Goal: Find specific page/section: Find specific page/section

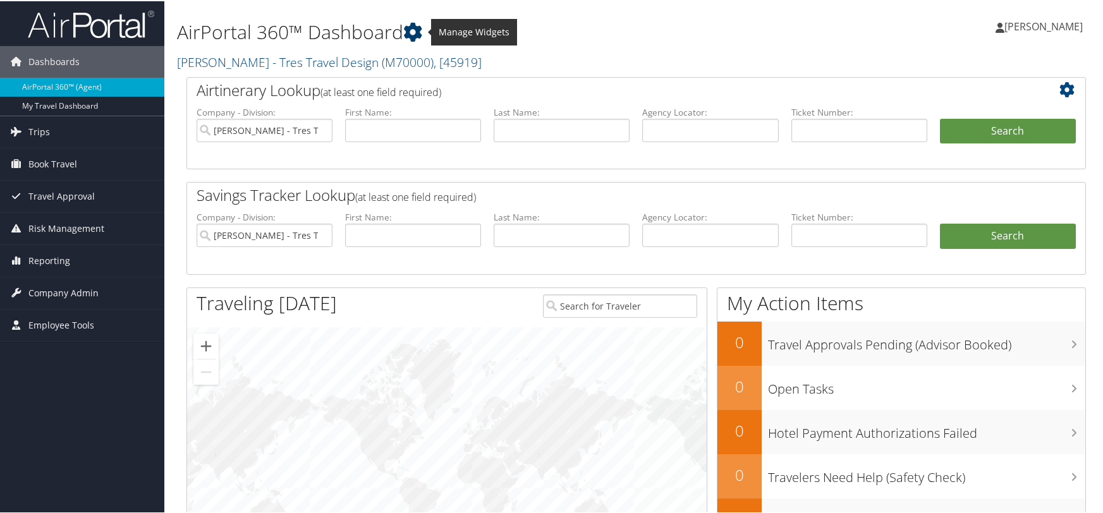
click at [411, 25] on icon at bounding box center [412, 30] width 19 height 19
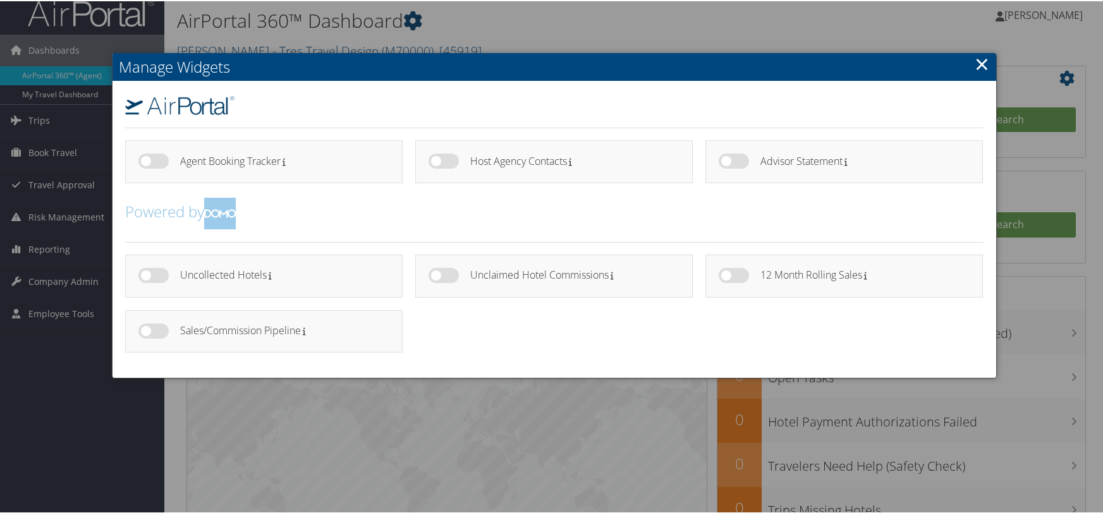
scroll to position [15, 0]
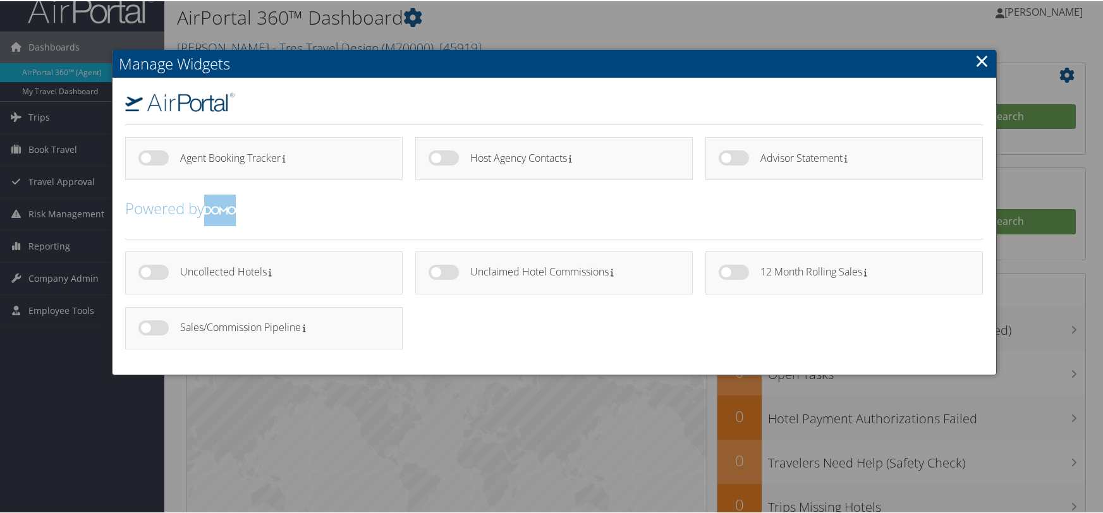
click at [152, 330] on label at bounding box center [153, 326] width 30 height 15
click at [152, 330] on input "checkbox" at bounding box center [149, 329] width 8 height 8
checkbox input "true"
click at [977, 61] on link "×" at bounding box center [981, 59] width 15 height 25
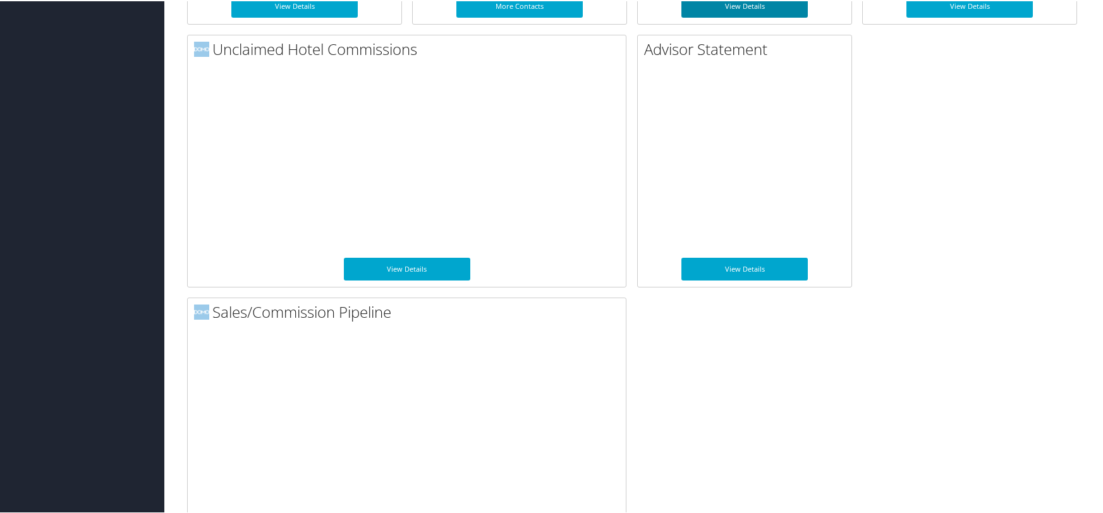
scroll to position [899, 0]
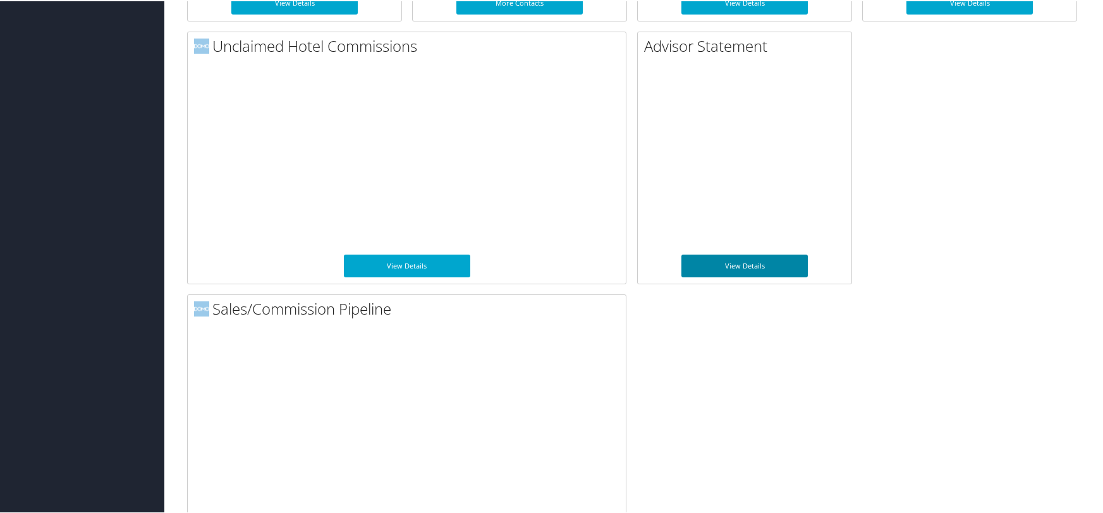
click at [729, 266] on link "View Details" at bounding box center [744, 264] width 126 height 23
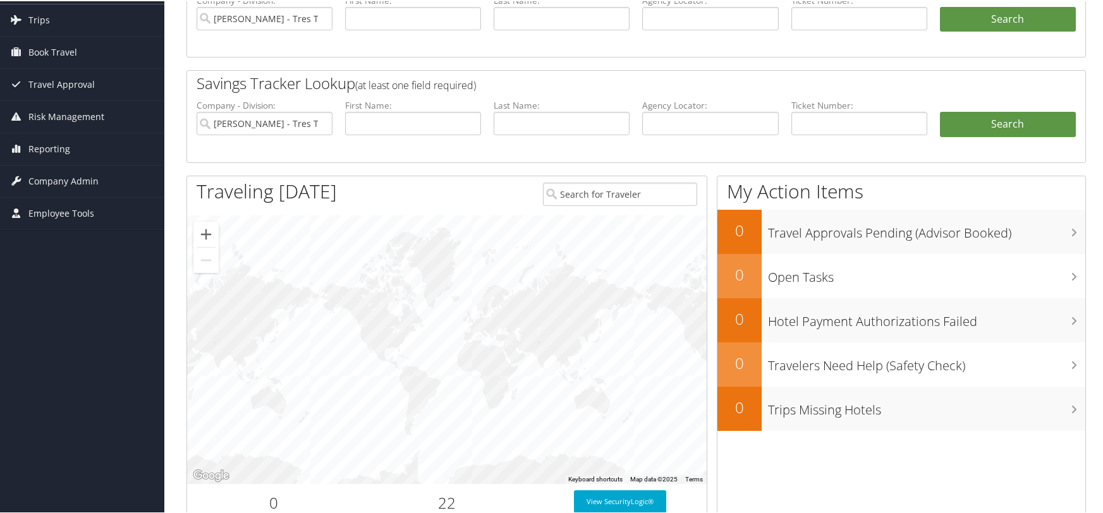
scroll to position [0, 0]
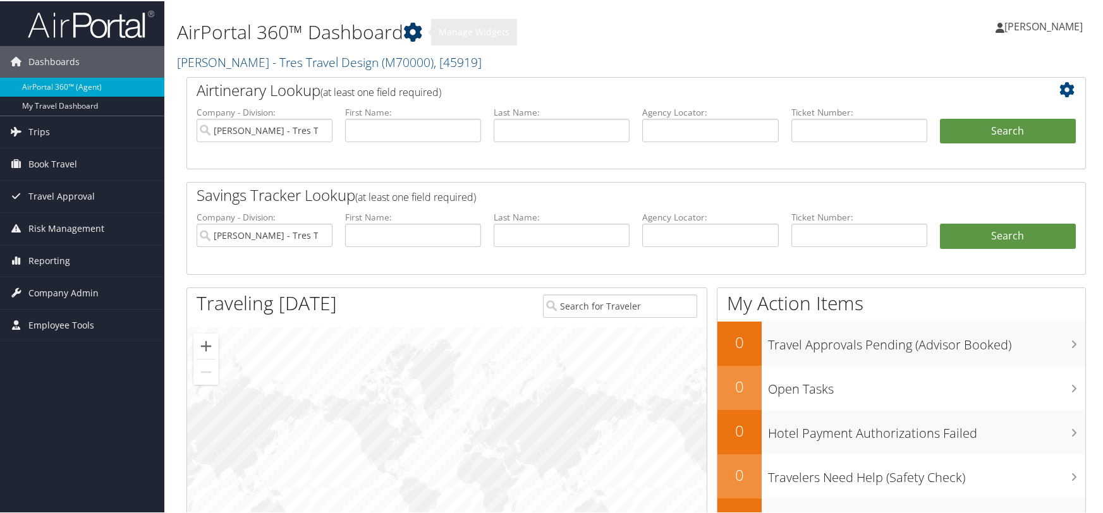
click at [417, 33] on icon at bounding box center [412, 30] width 19 height 19
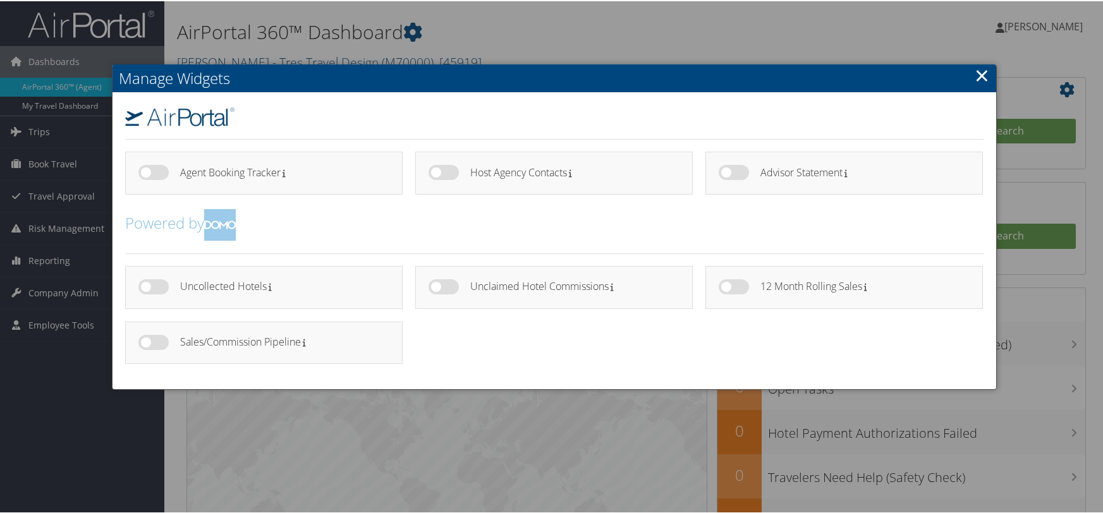
click at [145, 341] on label at bounding box center [153, 341] width 30 height 15
click at [145, 341] on input "checkbox" at bounding box center [149, 343] width 8 height 8
checkbox input "true"
click at [979, 79] on link "×" at bounding box center [981, 73] width 15 height 25
